Goal: Task Accomplishment & Management: Manage account settings

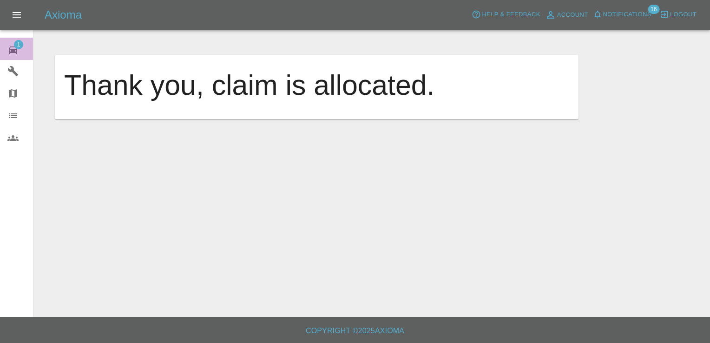
click at [15, 43] on span "1" at bounding box center [18, 44] width 9 height 9
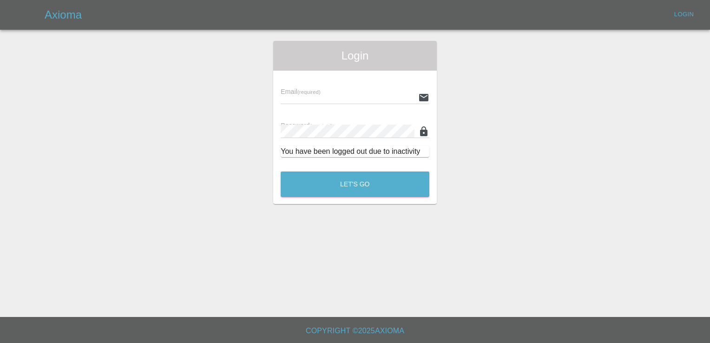
type input "[EMAIL_ADDRESS][DOMAIN_NAME]"
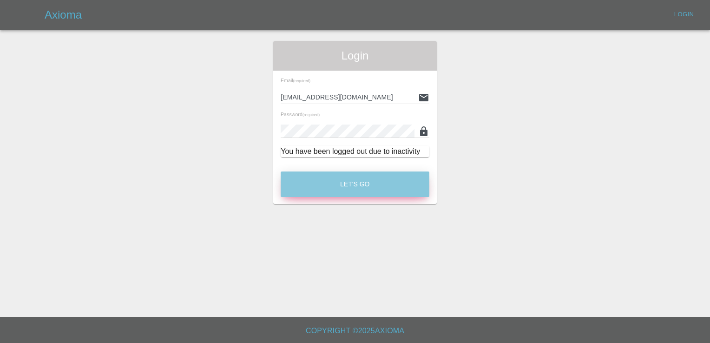
click at [356, 185] on button "Let's Go" at bounding box center [355, 185] width 149 height 26
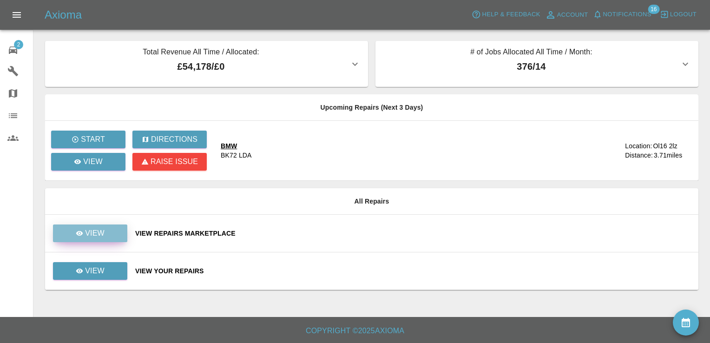
click at [93, 237] on p "View" at bounding box center [95, 233] width 20 height 11
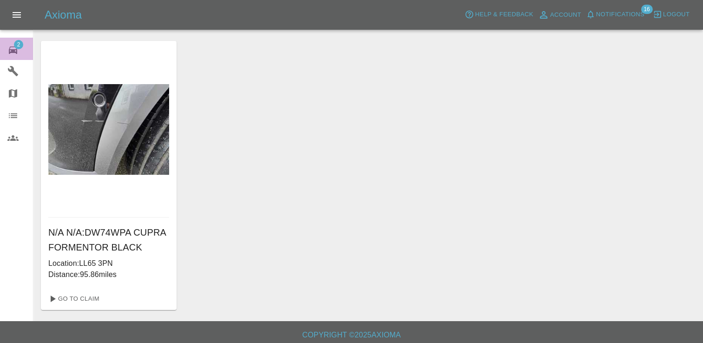
click at [17, 46] on span "2" at bounding box center [18, 44] width 9 height 9
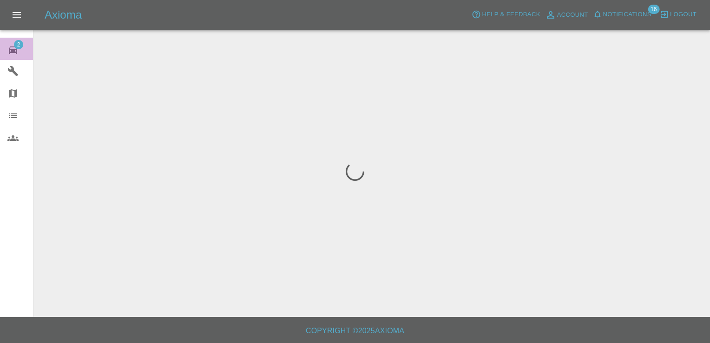
click at [17, 46] on span "2" at bounding box center [18, 44] width 9 height 9
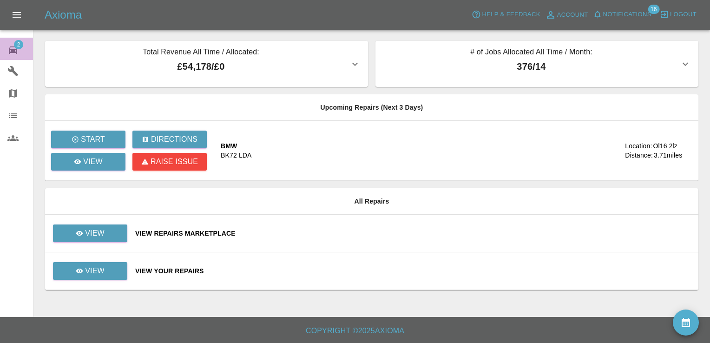
click at [17, 46] on span "2" at bounding box center [18, 44] width 9 height 9
click at [106, 266] on link "View" at bounding box center [90, 271] width 74 height 18
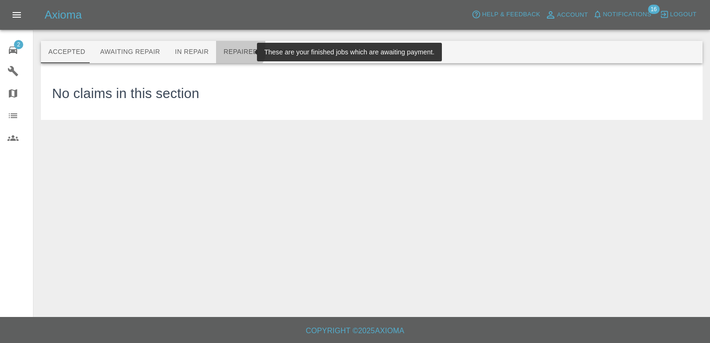
click at [228, 48] on button "Repaired" at bounding box center [240, 52] width 49 height 22
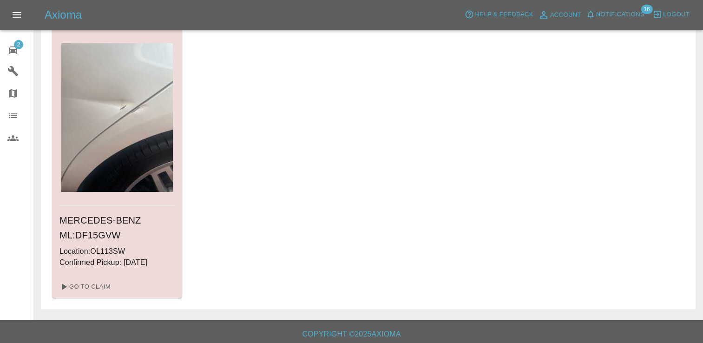
scroll to position [49, 0]
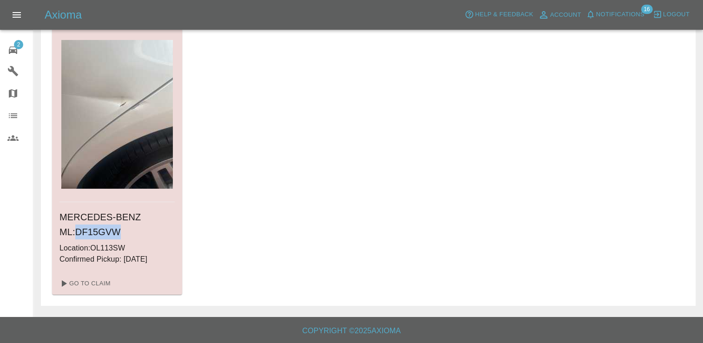
drag, startPoint x: 104, startPoint y: 228, endPoint x: 56, endPoint y: 228, distance: 48.3
click at [56, 228] on div "MERCEDES-BENZ ML : DF15GVW Location: OL113SW Confirmed Pickup: [DATE]" at bounding box center [117, 237] width 130 height 70
copy h6 "DF15GVW"
click at [88, 284] on link "Go To Claim" at bounding box center [84, 283] width 57 height 15
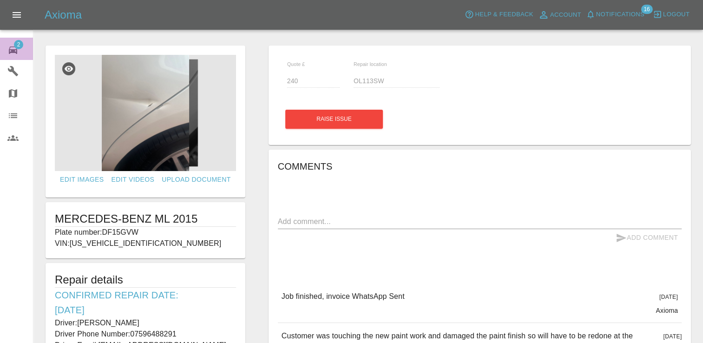
click at [10, 49] on icon at bounding box center [13, 49] width 8 height 7
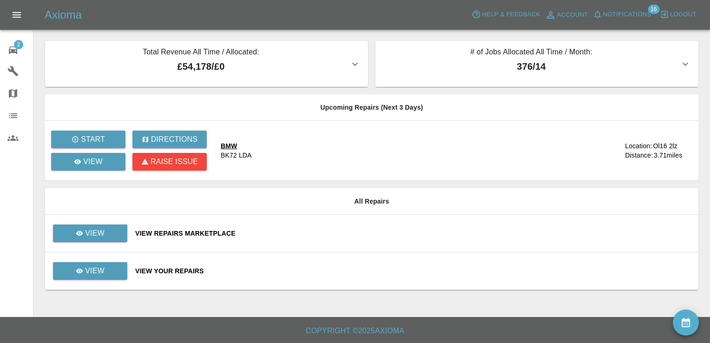
click at [161, 261] on td "View Your Repairs" at bounding box center [413, 271] width 571 height 38
click at [100, 274] on p "View" at bounding box center [95, 270] width 20 height 11
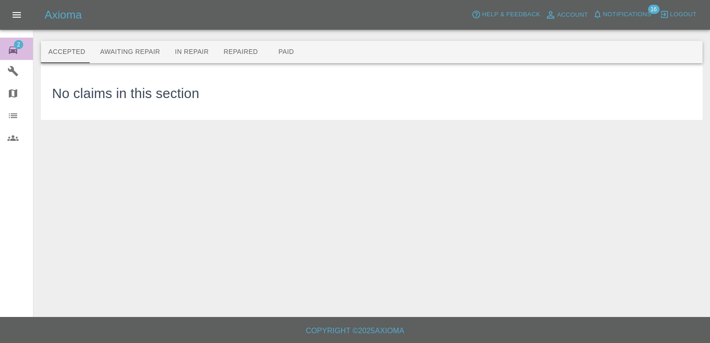
click at [17, 43] on span "2" at bounding box center [18, 44] width 9 height 9
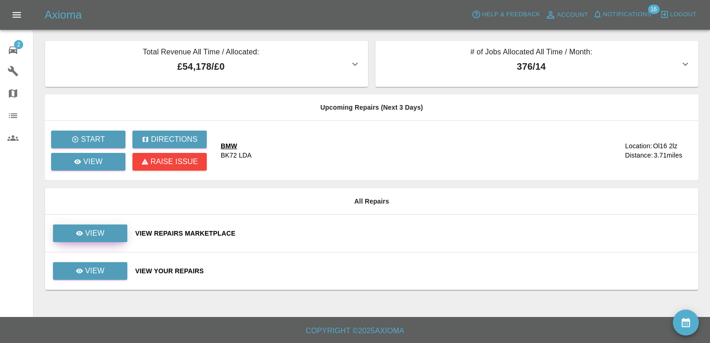
click at [106, 232] on link "View" at bounding box center [90, 233] width 74 height 18
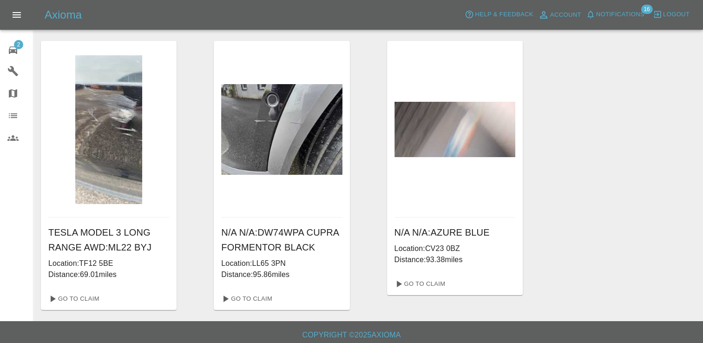
click at [17, 48] on span "2" at bounding box center [18, 44] width 9 height 9
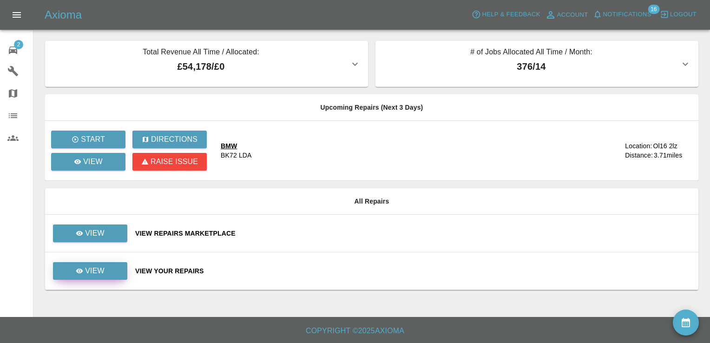
click at [107, 266] on link "View" at bounding box center [90, 271] width 74 height 18
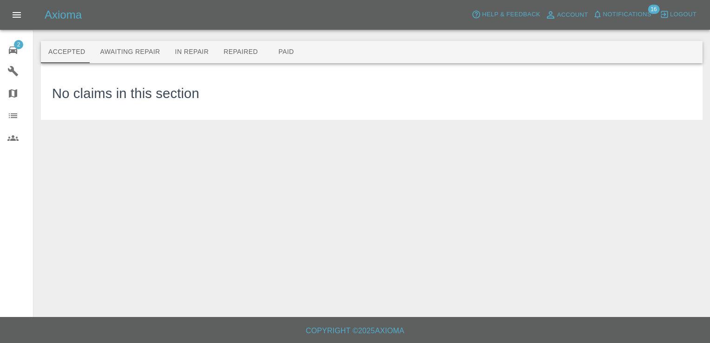
click at [16, 44] on span "2" at bounding box center [18, 44] width 9 height 9
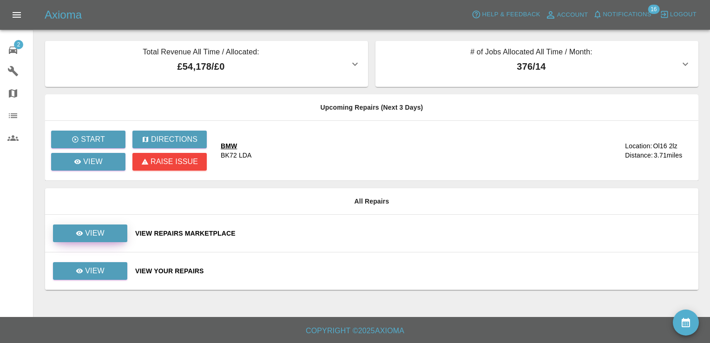
click at [102, 233] on p "View" at bounding box center [95, 233] width 20 height 11
